Goal: Transaction & Acquisition: Book appointment/travel/reservation

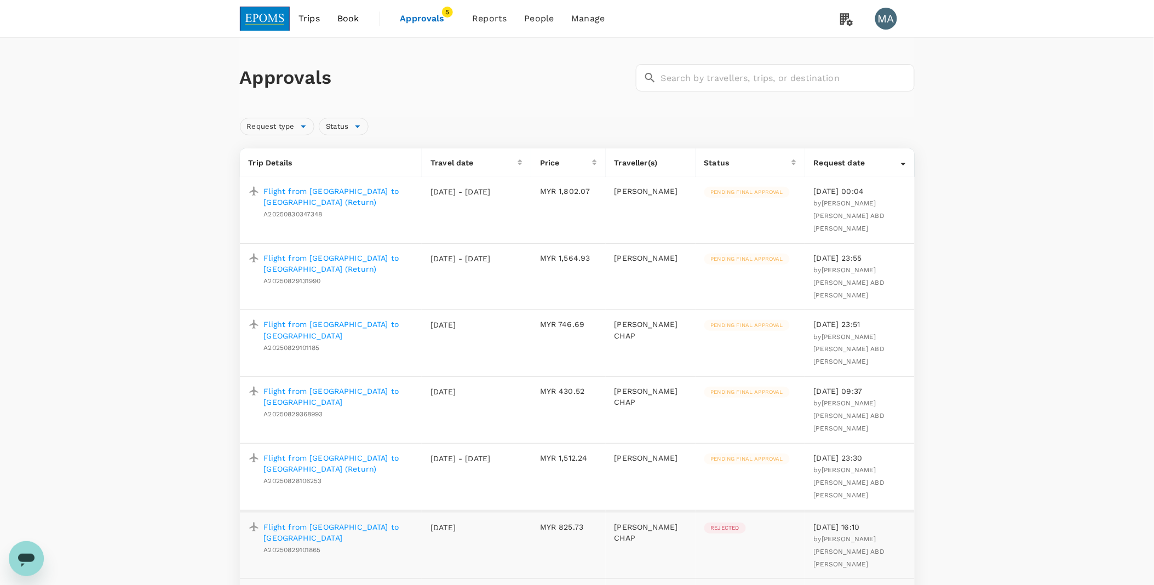
click at [354, 18] on span "Book" at bounding box center [348, 18] width 22 height 13
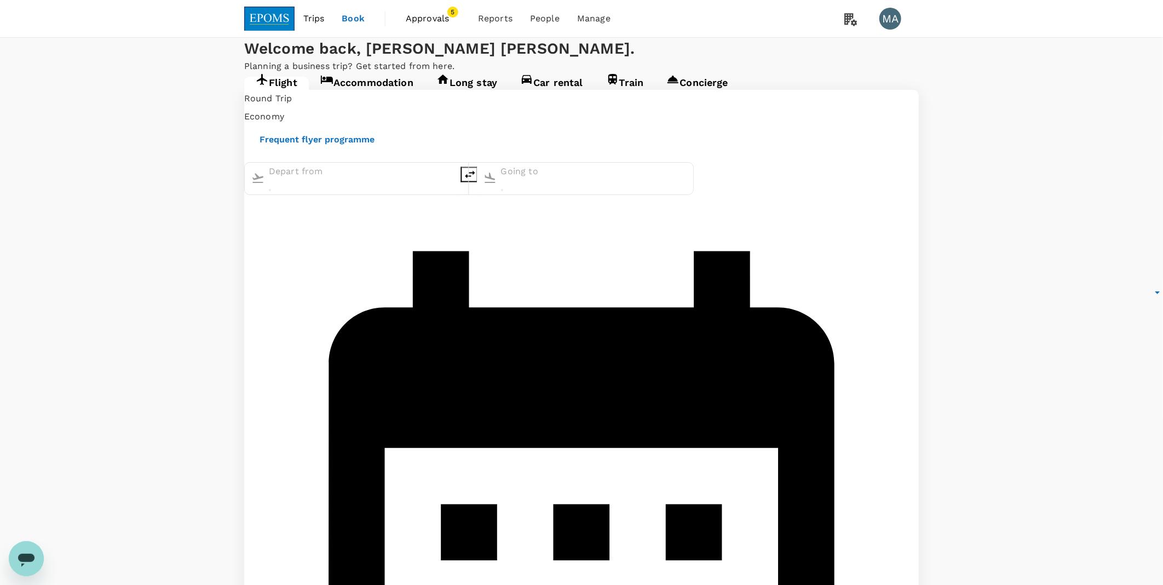
type input "Kuala Lumpur Intl ([GEOGRAPHIC_DATA])"
type input "Kota Kinabalu Intl (BKI)"
type input "Kuala Lumpur Intl ([GEOGRAPHIC_DATA])"
type input "Kota Kinabalu Intl (BKI)"
